Goal: Navigation & Orientation: Find specific page/section

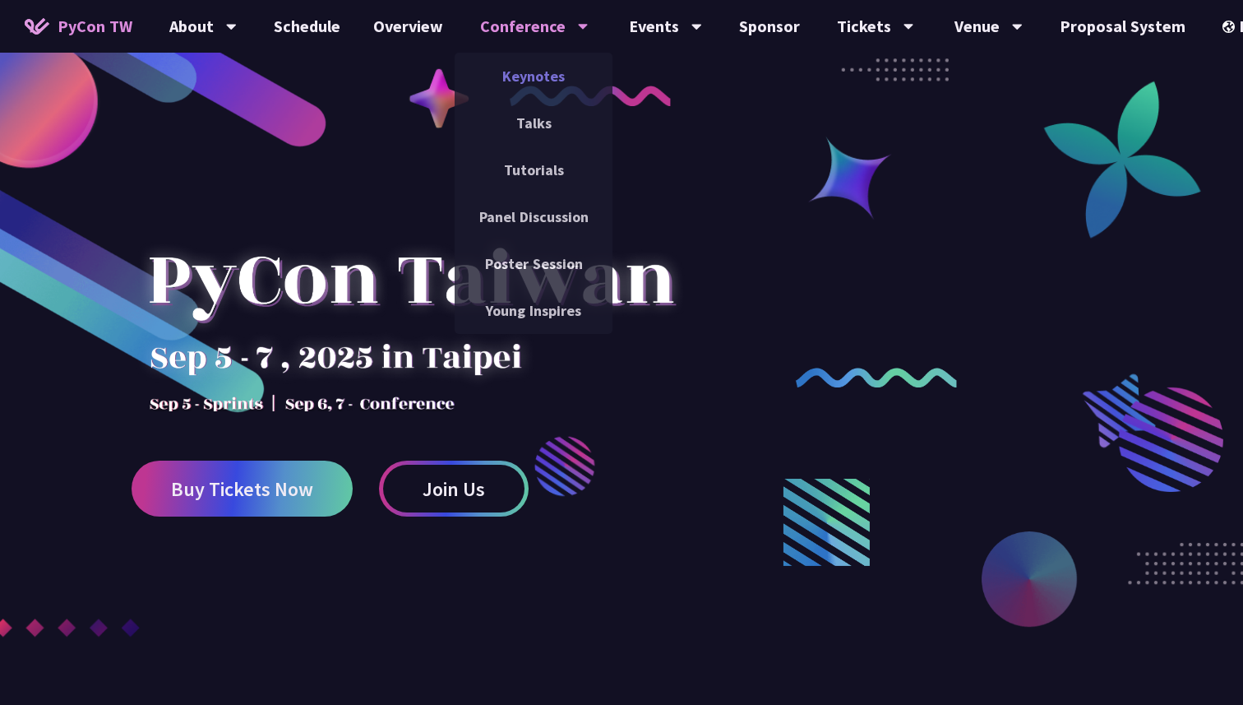
click at [523, 73] on link "Keynotes" at bounding box center [534, 76] width 158 height 39
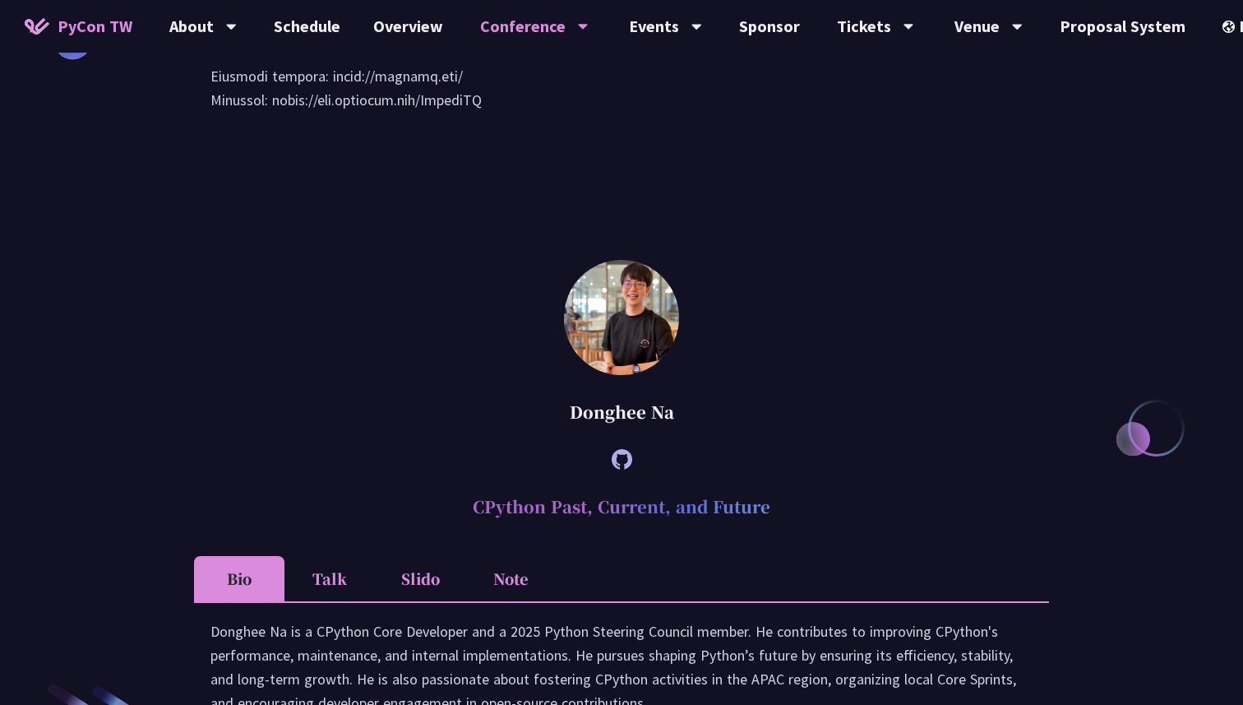
scroll to position [1990, 0]
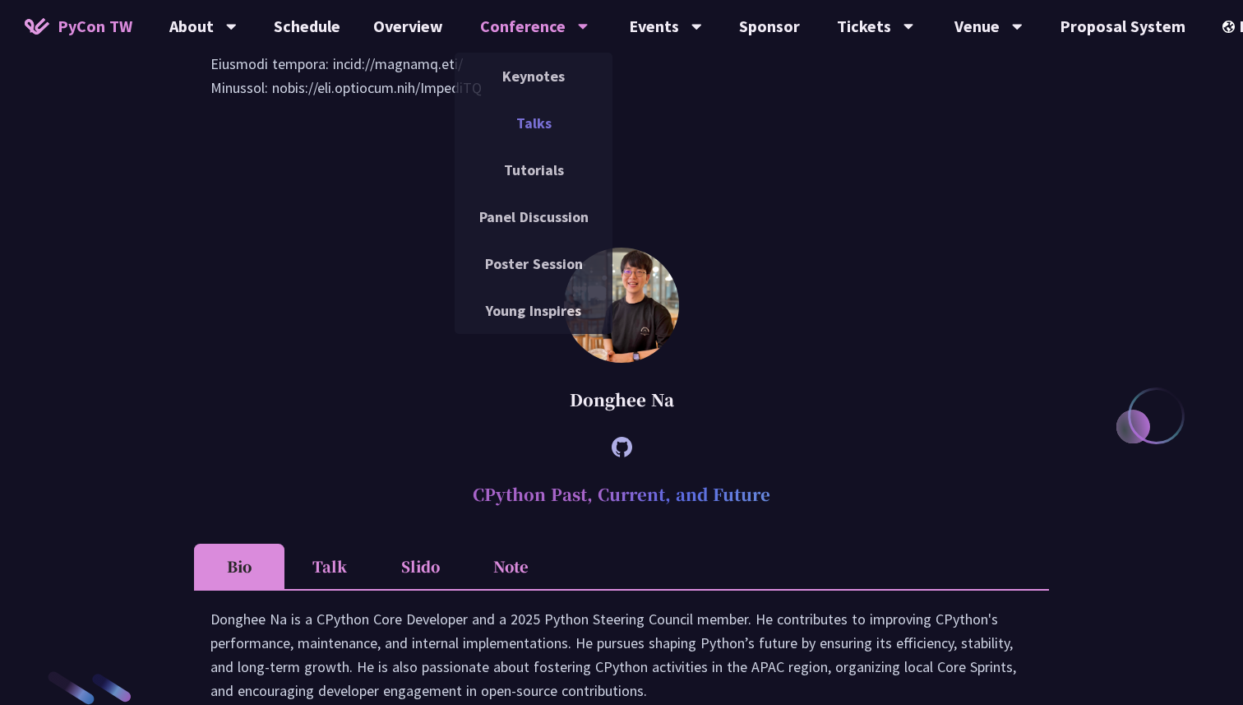
click at [533, 118] on link "Talks" at bounding box center [534, 123] width 158 height 39
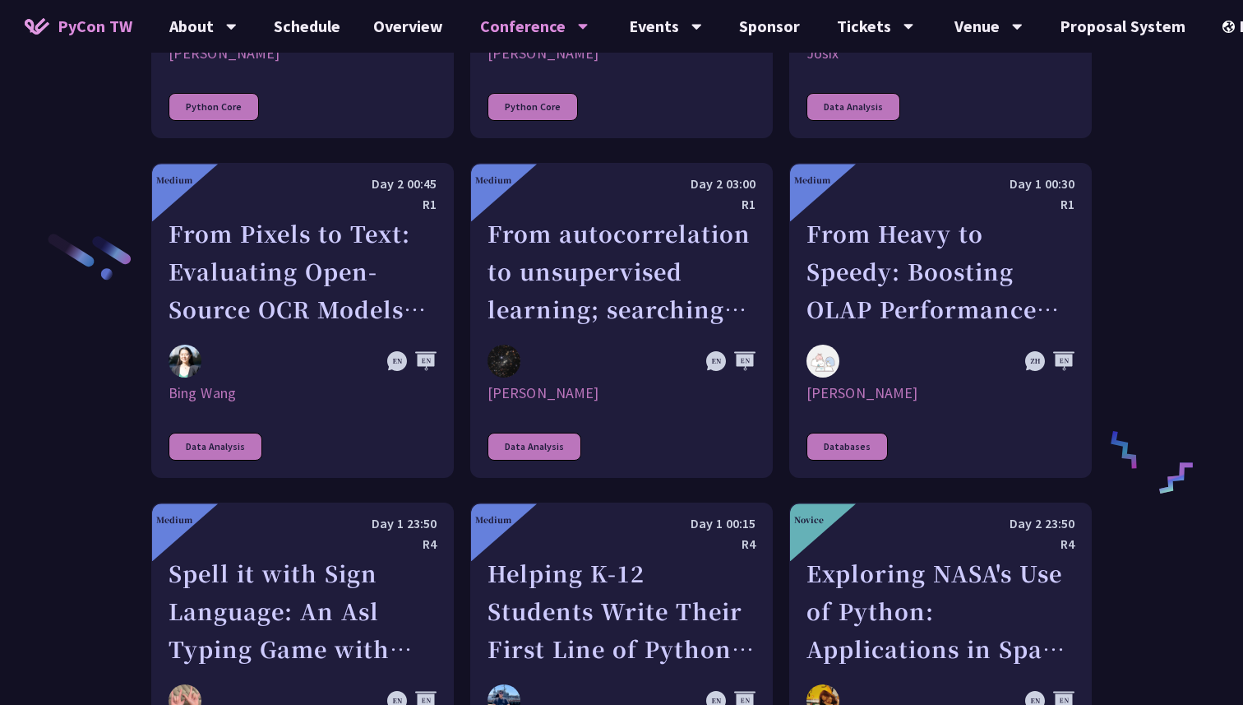
scroll to position [2557, 0]
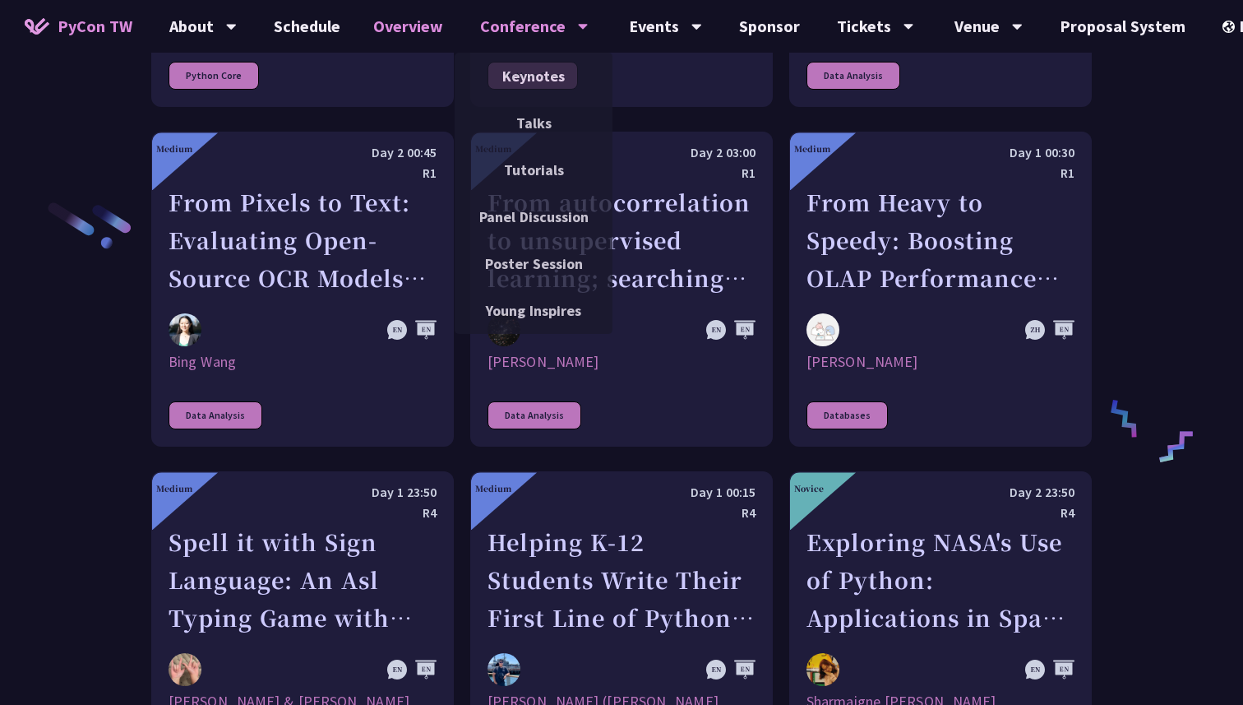
click at [420, 25] on link "Overview" at bounding box center [408, 26] width 103 height 53
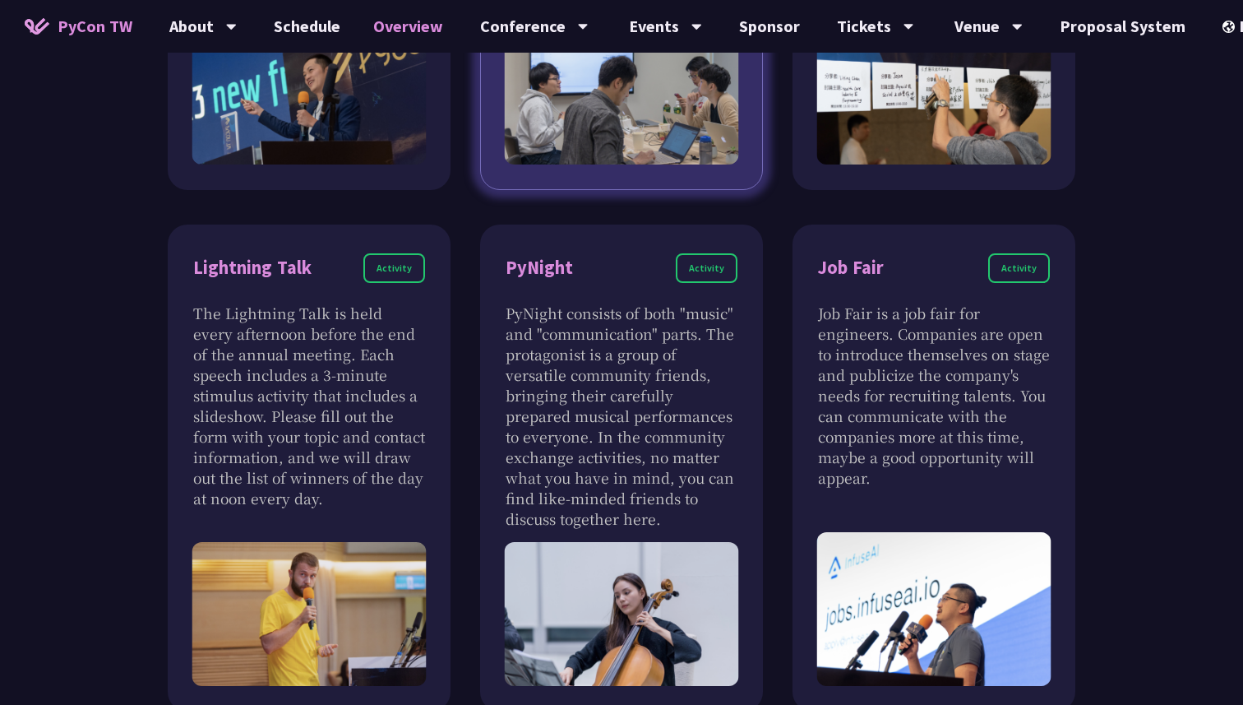
scroll to position [1399, 0]
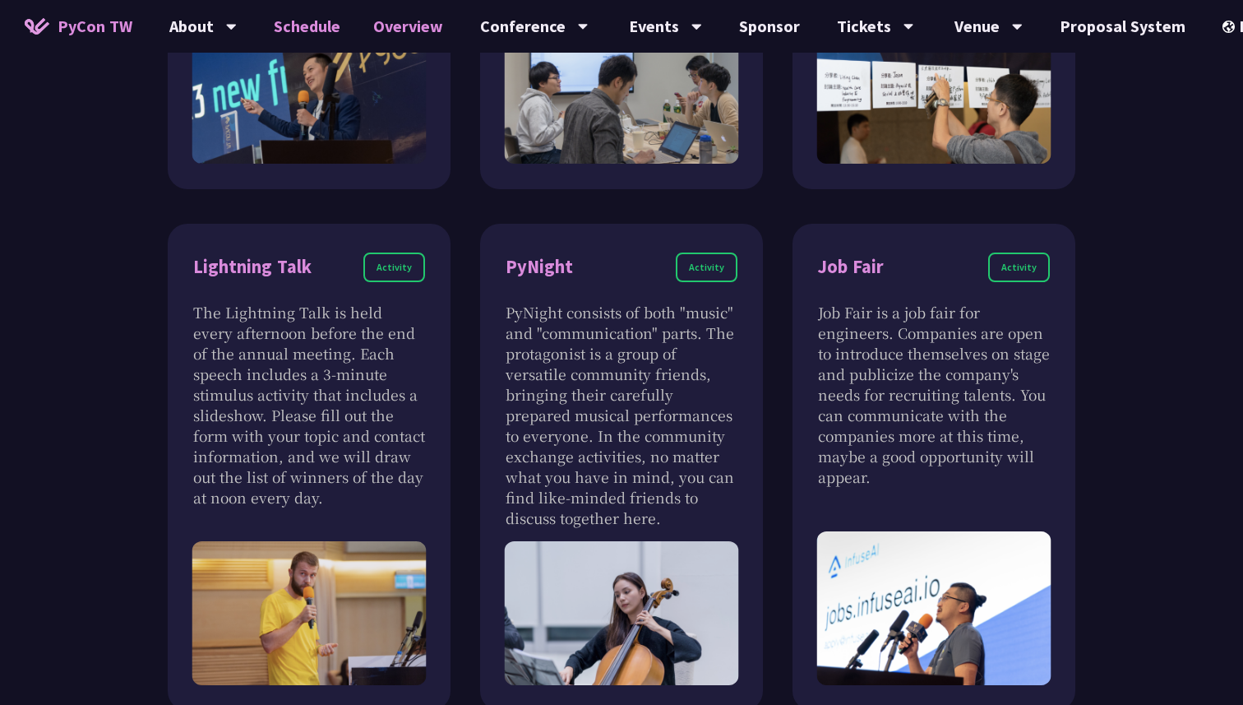
click at [318, 16] on link "Schedule" at bounding box center [306, 26] width 99 height 53
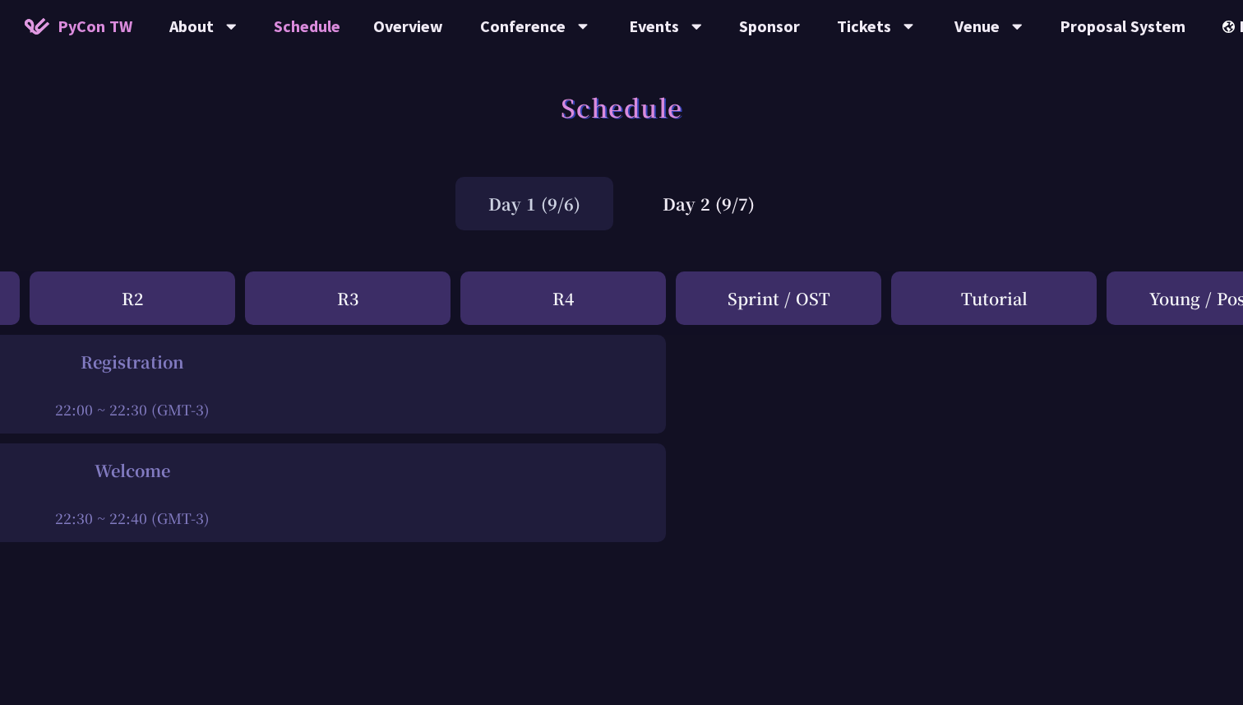
scroll to position [0, 503]
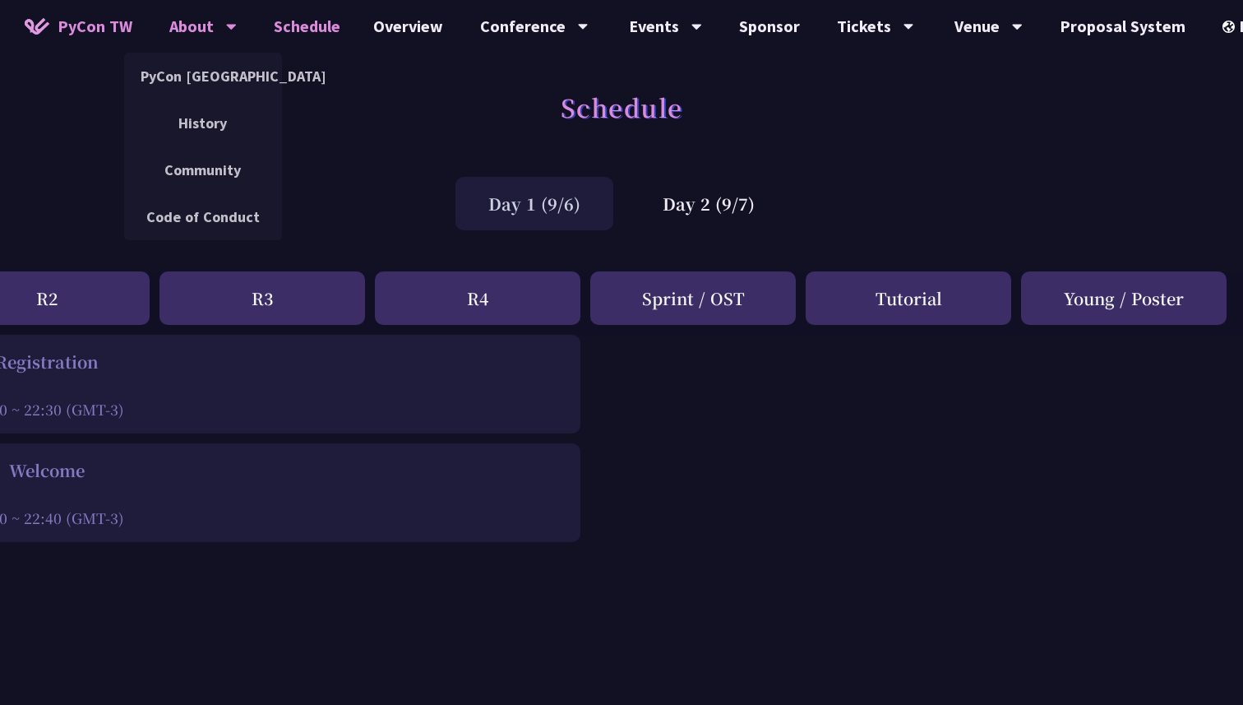
click at [178, 22] on div "About" at bounding box center [202, 26] width 67 height 53
